Goal: Task Accomplishment & Management: Use online tool/utility

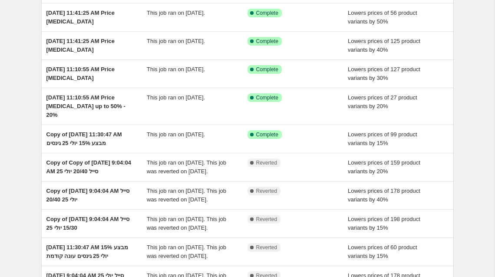
scroll to position [77, 0]
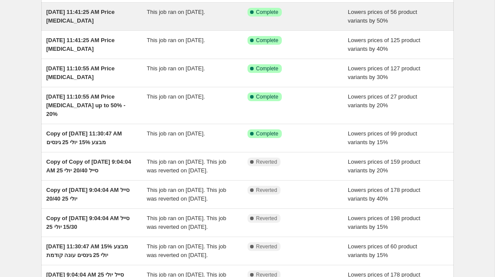
click at [59, 24] on span "[DATE] 11:41:25 AM Price [MEDICAL_DATA]" at bounding box center [80, 16] width 69 height 15
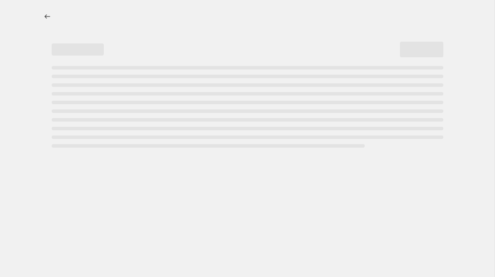
select select "percentage"
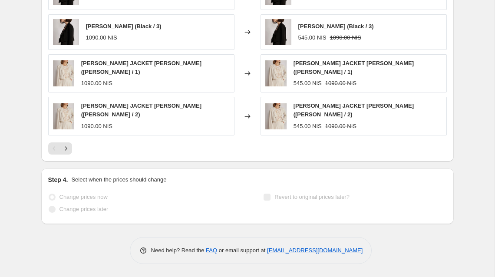
scroll to position [898, 0]
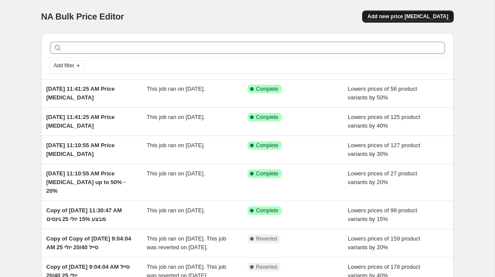
click at [409, 23] on button "Add new price change job" at bounding box center [407, 16] width 91 height 12
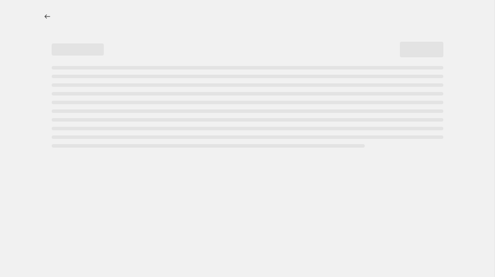
select select "percentage"
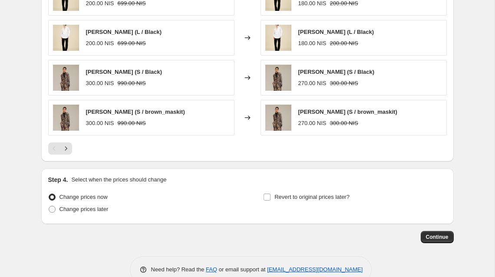
scroll to position [715, 0]
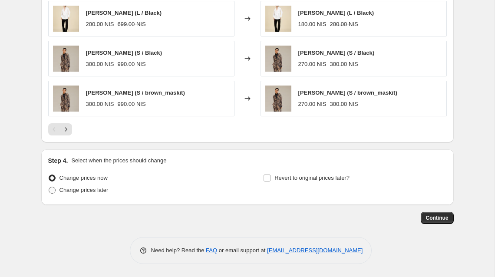
click at [49, 187] on span at bounding box center [52, 190] width 7 height 7
click at [49, 187] on input "Change prices later" at bounding box center [49, 187] width 0 height 0
radio input "true"
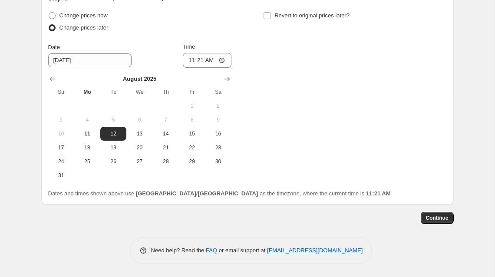
scroll to position [769, 0]
click at [271, 19] on input "Revert to original prices later?" at bounding box center [267, 15] width 7 height 7
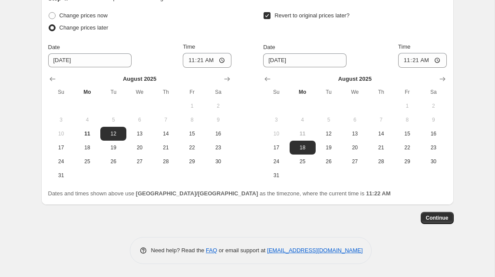
scroll to position [798, 0]
click at [271, 19] on input "Revert to original prices later?" at bounding box center [267, 15] width 7 height 7
checkbox input "false"
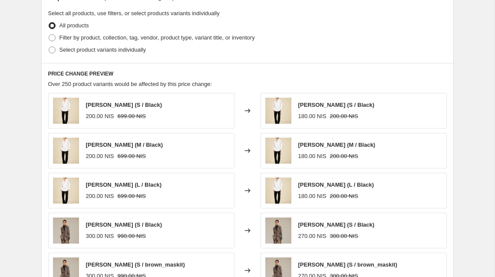
scroll to position [414, 0]
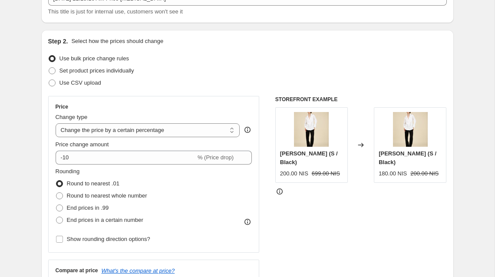
scroll to position [0, 0]
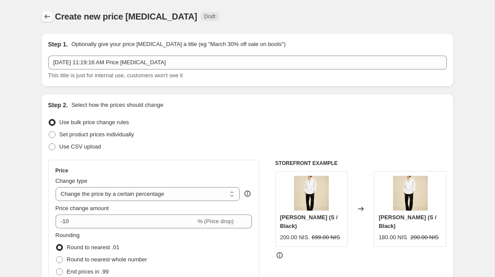
click at [43, 21] on icon "Price change jobs" at bounding box center [47, 16] width 9 height 9
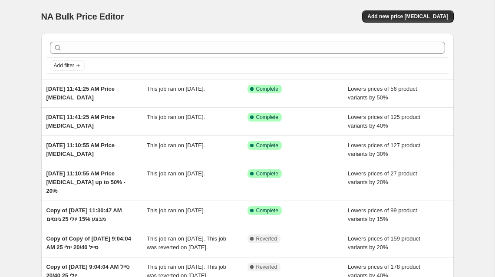
click at [370, 23] on div "Add new price change job" at bounding box center [350, 16] width 207 height 12
